Goal: Task Accomplishment & Management: Manage account settings

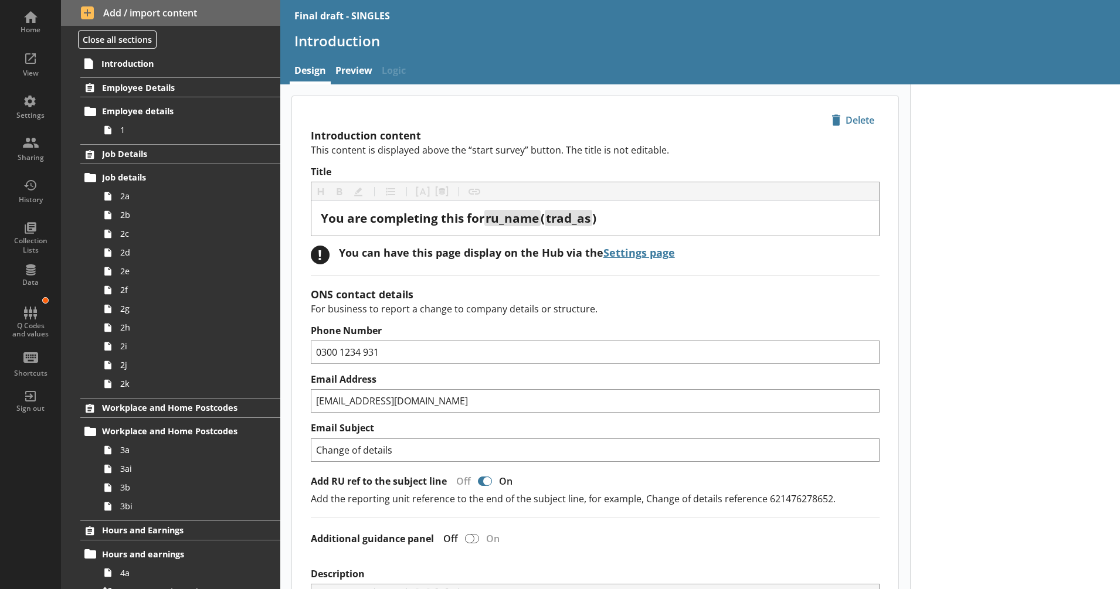
type textarea "x"
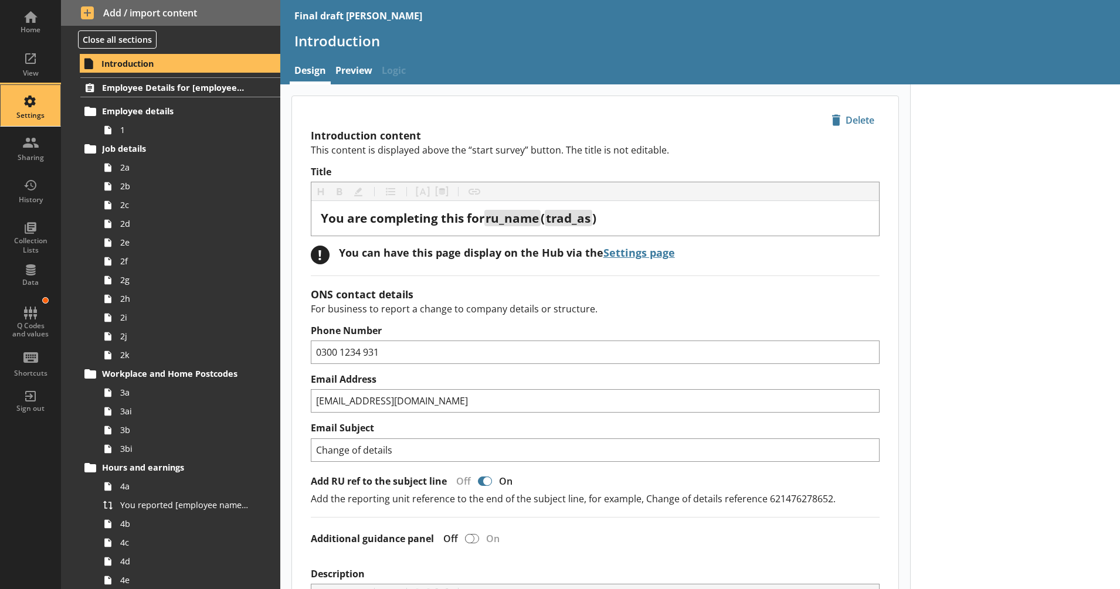
click at [48, 100] on div "Settings" at bounding box center [30, 105] width 41 height 41
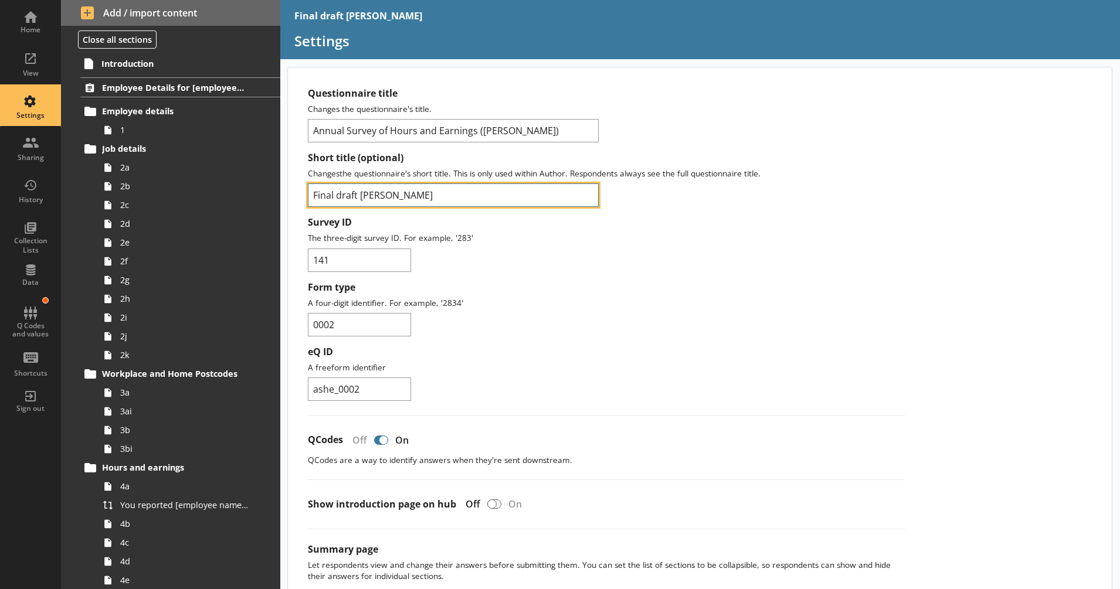
drag, startPoint x: 381, startPoint y: 191, endPoint x: 362, endPoint y: 198, distance: 20.0
click at [362, 198] on input "Final draft [PERSON_NAME]" at bounding box center [453, 195] width 291 height 23
type input "Final draft 2-4s"
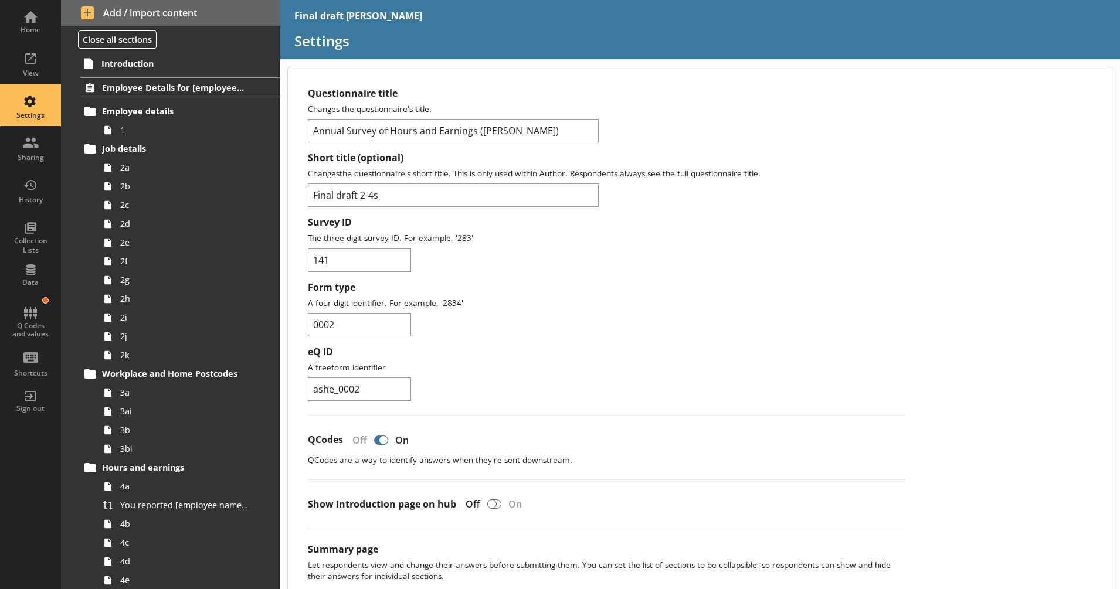
click at [504, 256] on div "Survey ID The three-digit survey ID. For example, '283' 141" at bounding box center [606, 243] width 597 height 55
click at [169, 63] on span "Introduction" at bounding box center [173, 63] width 144 height 11
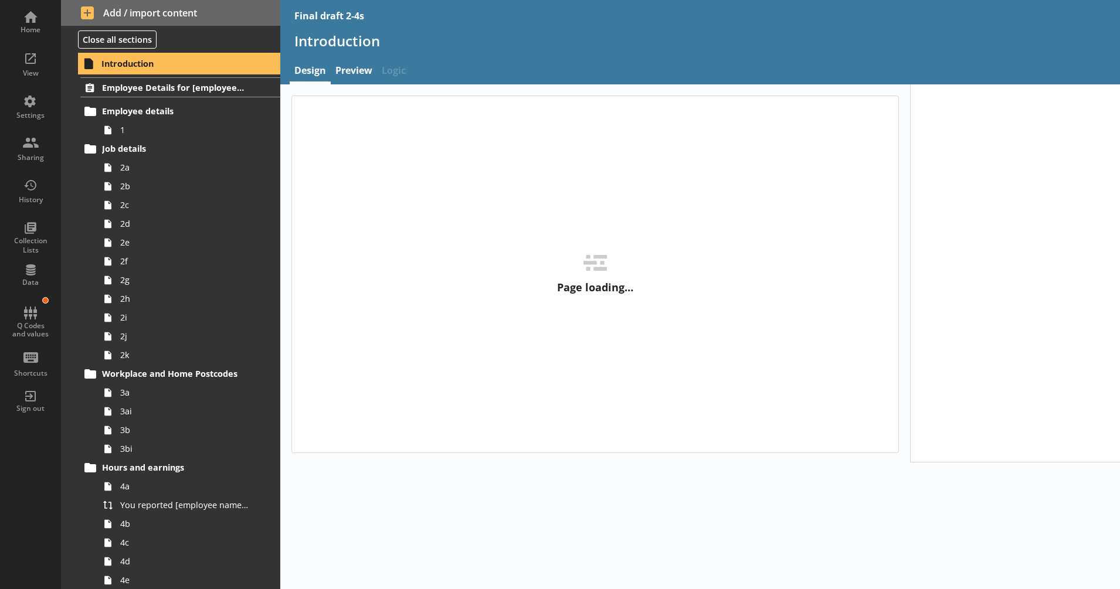
type textarea "x"
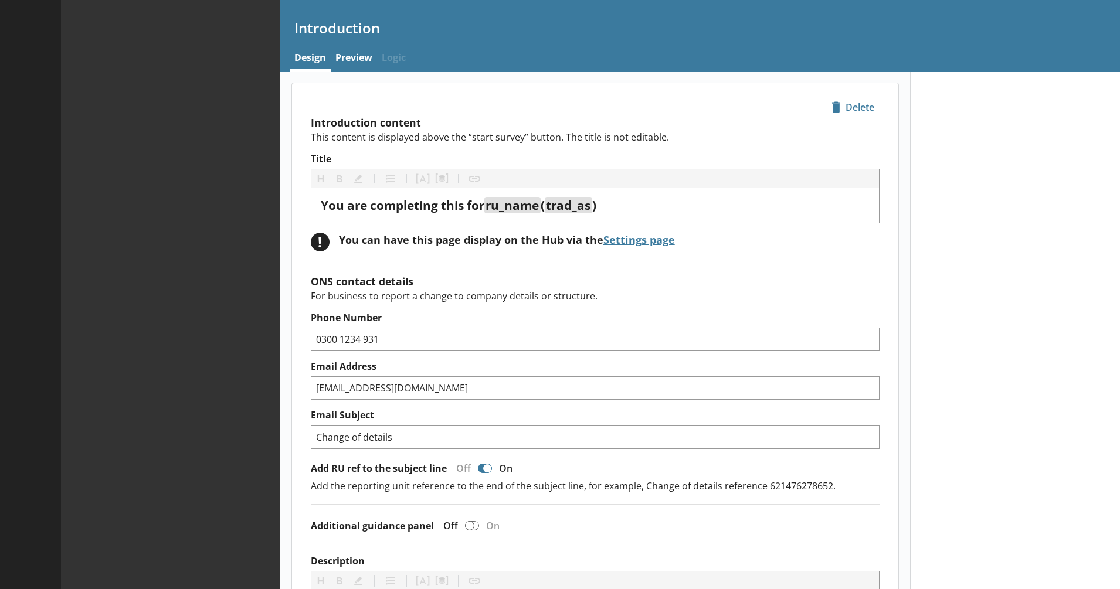
type textarea "x"
